Goal: Information Seeking & Learning: Learn about a topic

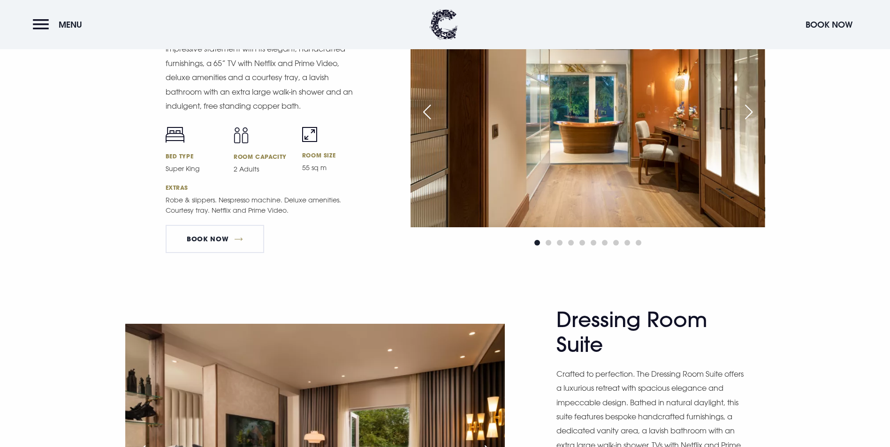
scroll to position [1250, 0]
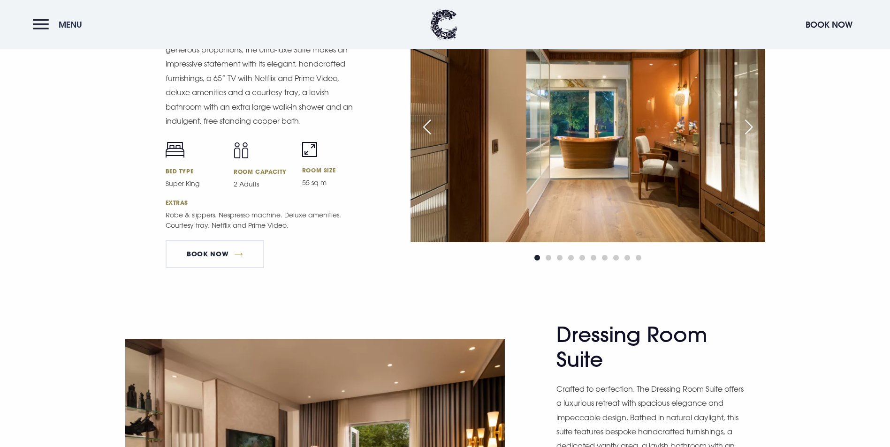
click at [57, 23] on button "Menu" at bounding box center [60, 25] width 54 height 20
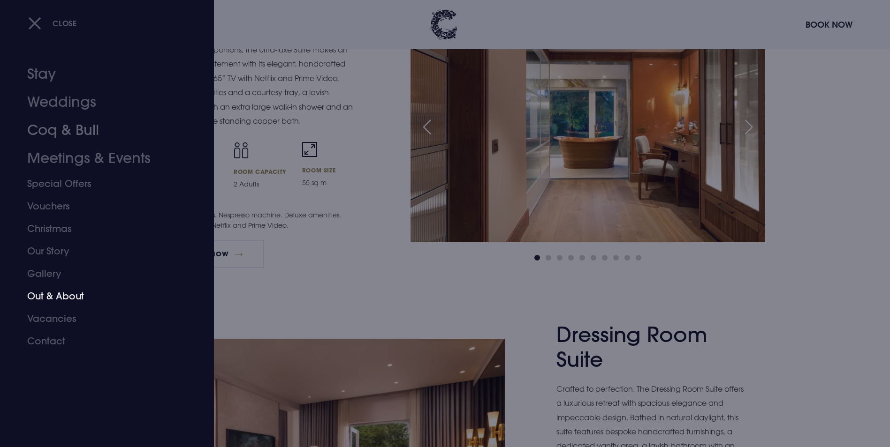
click at [58, 292] on link "Out & About" at bounding box center [101, 296] width 148 height 23
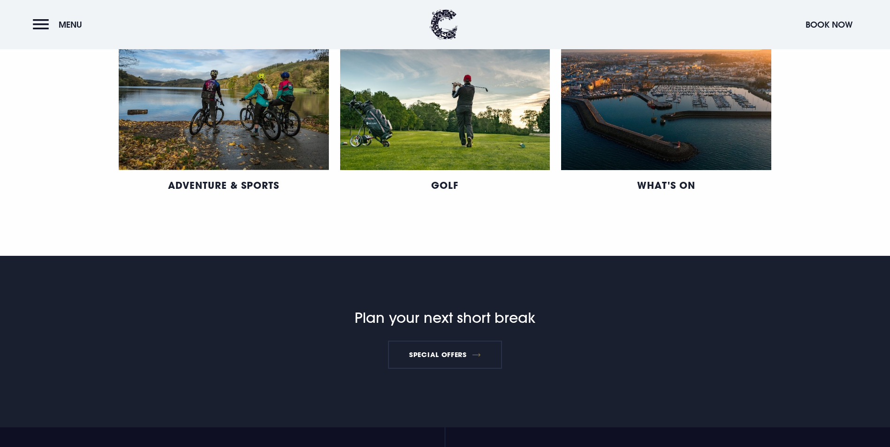
scroll to position [602, 0]
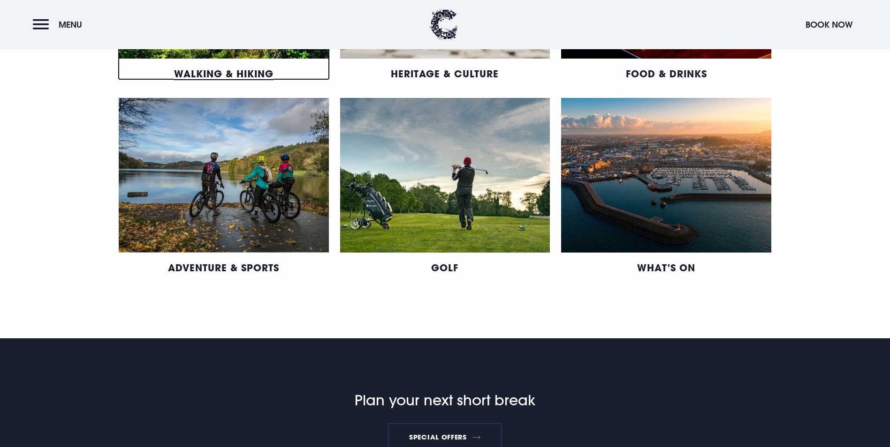
click at [254, 80] on link "Walking & Hiking" at bounding box center [223, 74] width 99 height 12
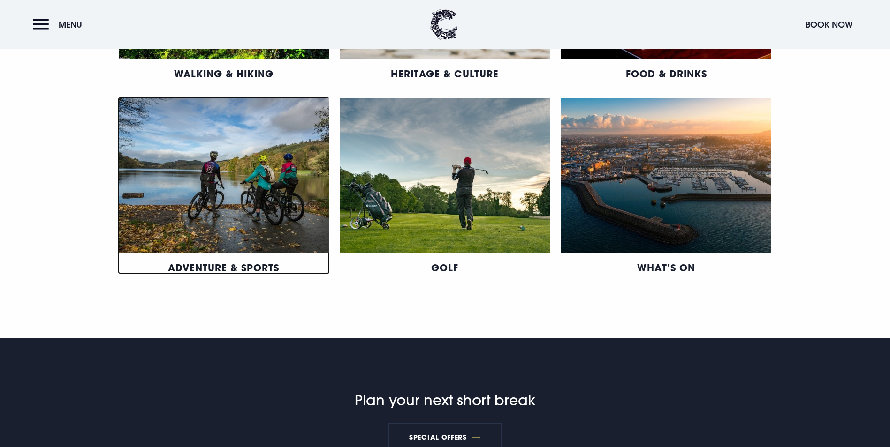
click at [194, 274] on link "Adventure & Sports" at bounding box center [223, 268] width 111 height 12
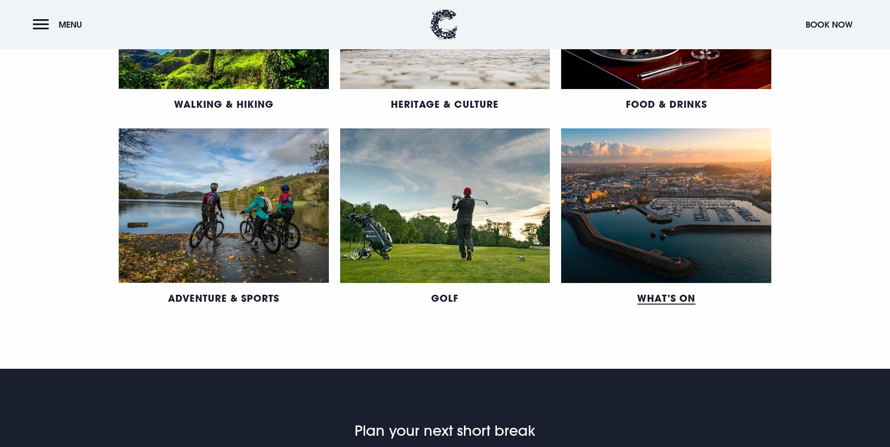
scroll to position [555, 0]
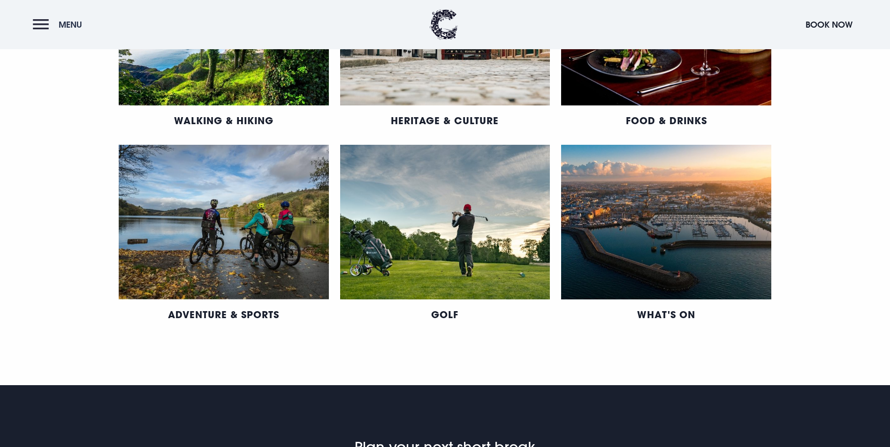
click at [47, 22] on button "Menu" at bounding box center [60, 25] width 54 height 20
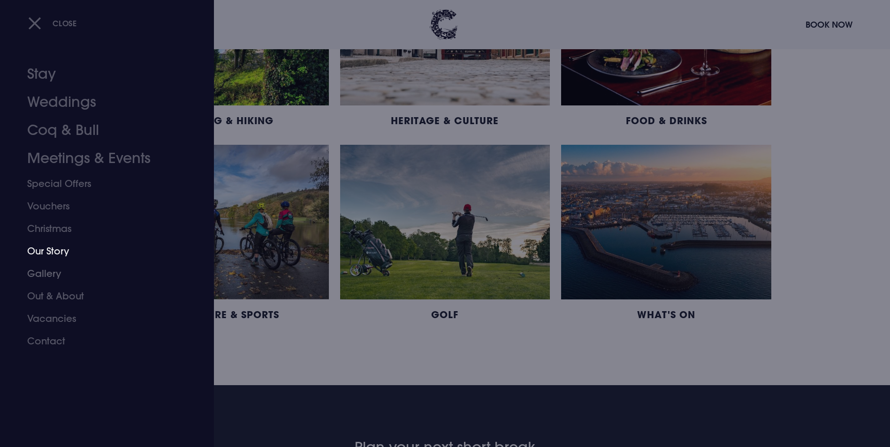
click at [62, 257] on link "Our Story" at bounding box center [101, 251] width 148 height 23
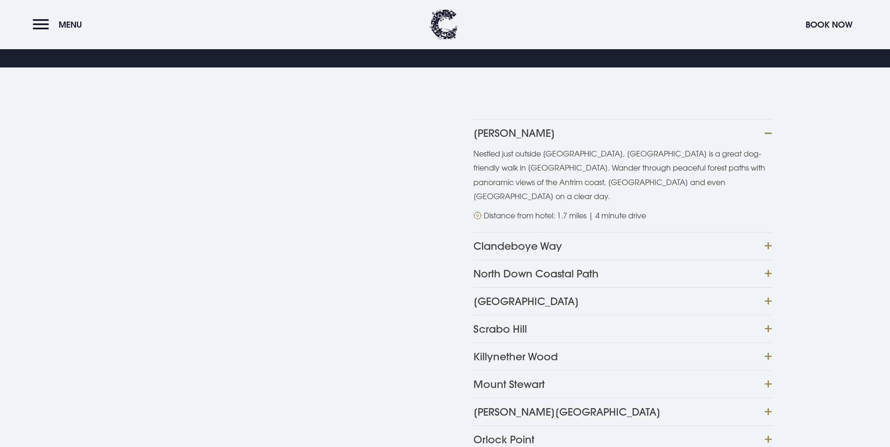
scroll to position [252, 0]
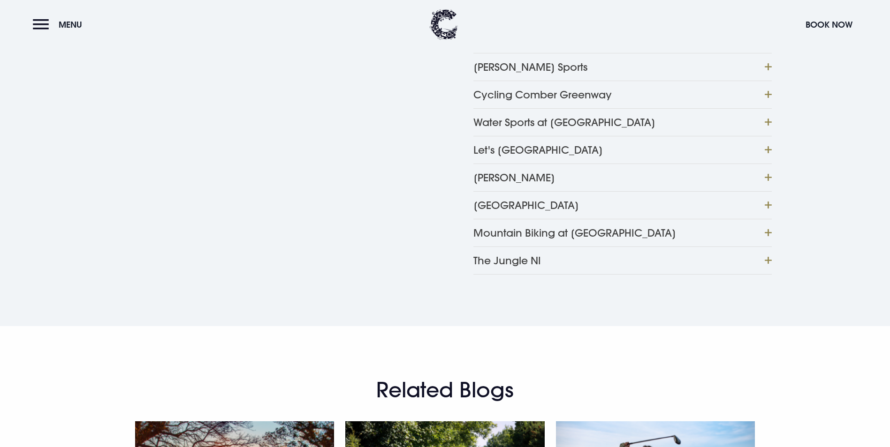
scroll to position [580, 0]
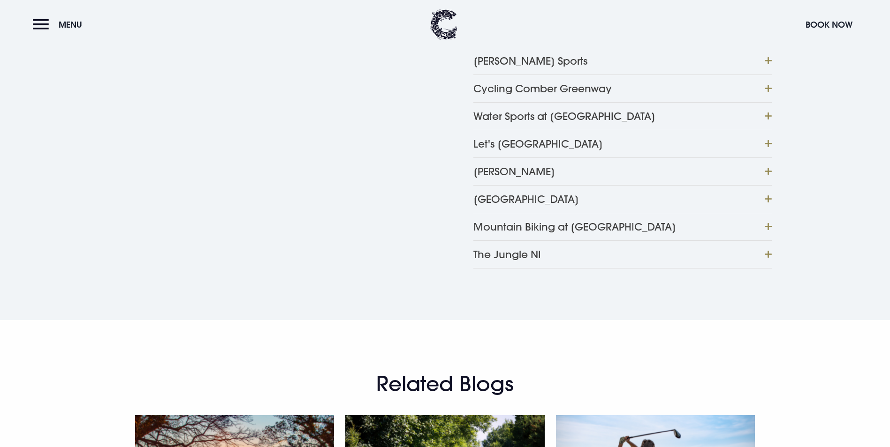
click at [497, 269] on button "The Jungle NI" at bounding box center [622, 255] width 298 height 28
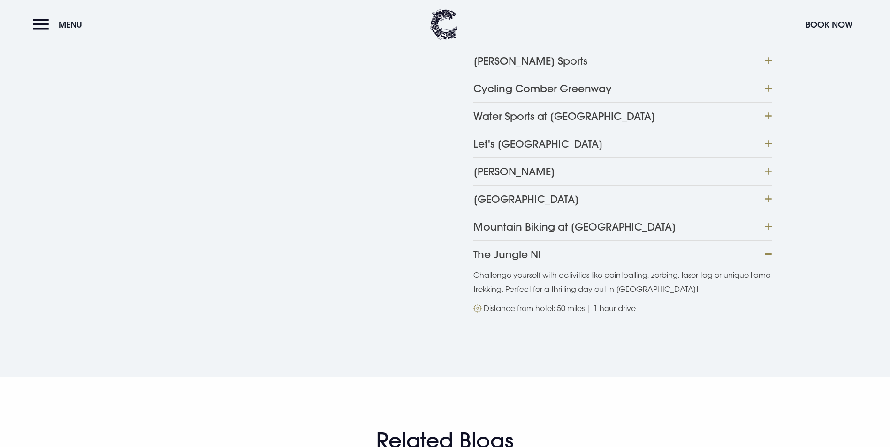
click at [497, 268] on button "The Jungle NI" at bounding box center [622, 255] width 298 height 28
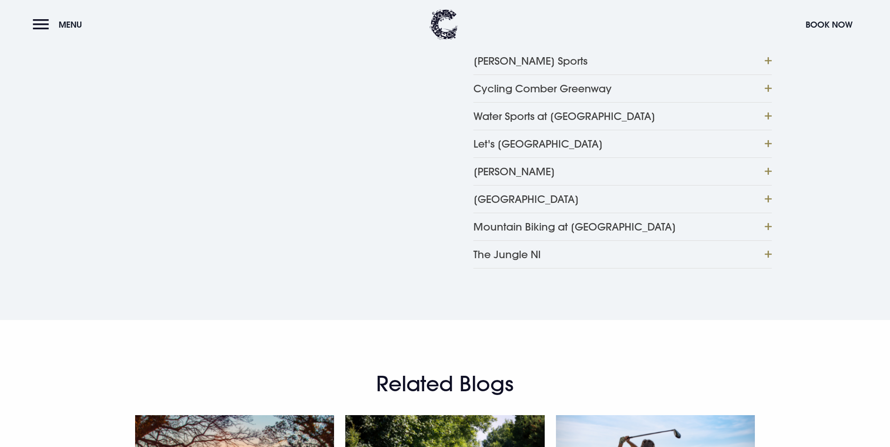
click at [502, 269] on button "The Jungle NI" at bounding box center [622, 255] width 298 height 28
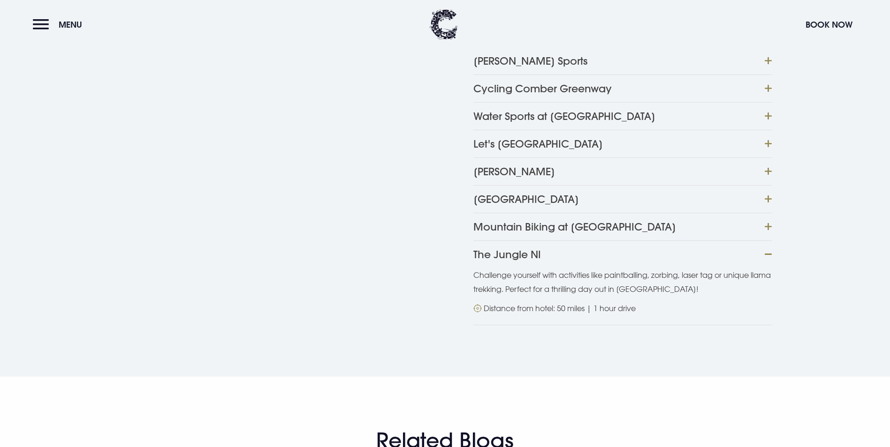
click at [502, 268] on button "The Jungle NI" at bounding box center [622, 255] width 298 height 28
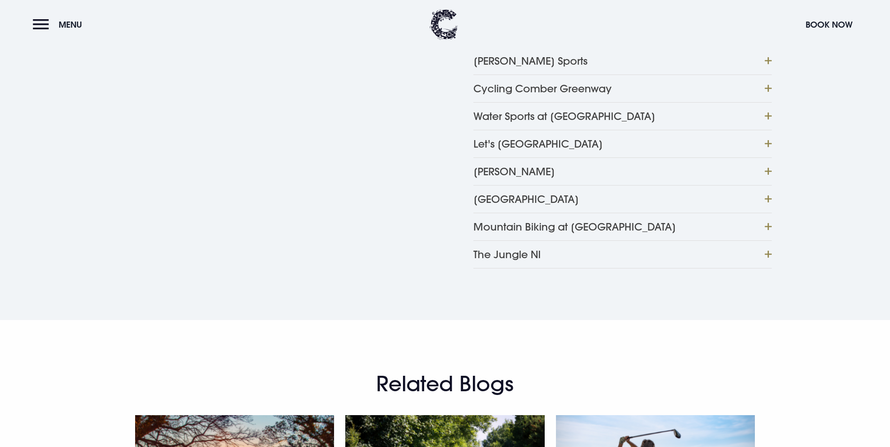
click at [531, 75] on button "Eddie Irvine Sports" at bounding box center [622, 61] width 298 height 28
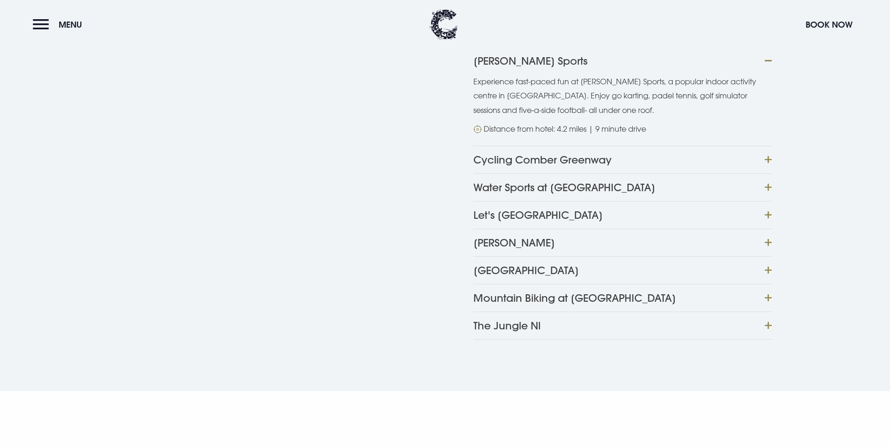
click at [534, 75] on button "Eddie Irvine Sports" at bounding box center [622, 61] width 298 height 28
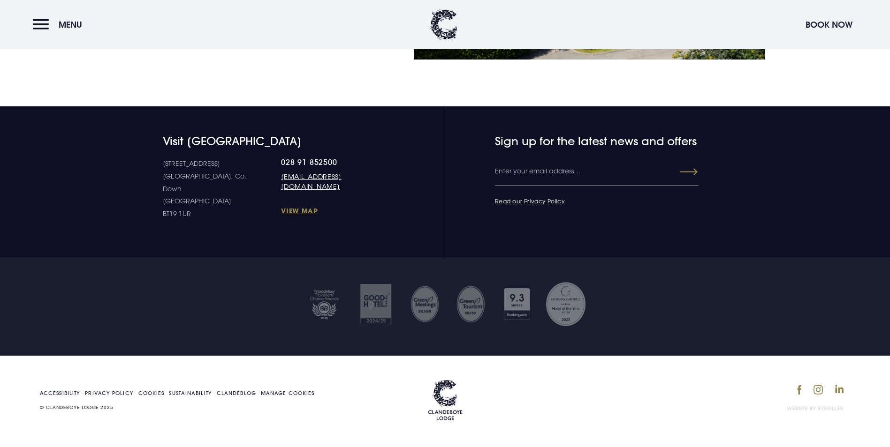
scroll to position [1864, 0]
